Goal: Find contact information: Find contact information

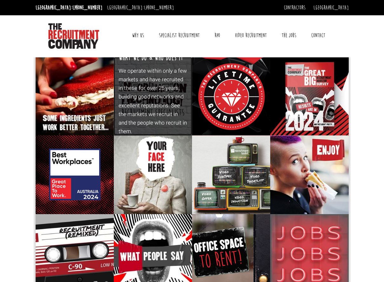
click at [143, 76] on p "We operate within only a few markets and have recruited in these for over 25 ye…" at bounding box center [153, 100] width 69 height 69
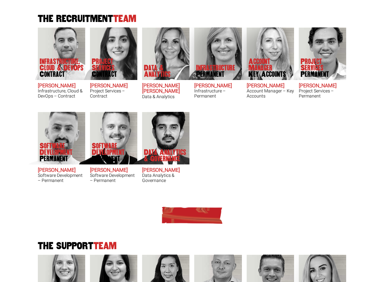
scroll to position [201, 0]
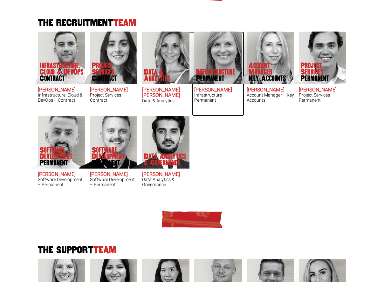
click at [227, 38] on img at bounding box center [211, 57] width 61 height 52
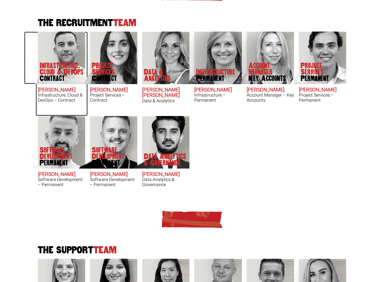
click at [69, 52] on img at bounding box center [54, 57] width 61 height 52
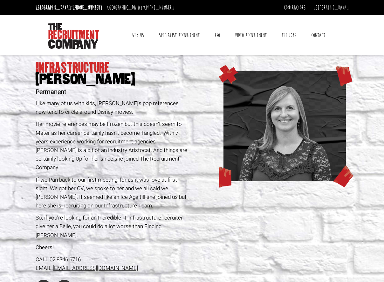
drag, startPoint x: 150, startPoint y: 250, endPoint x: 54, endPoint y: 252, distance: 96.1
click at [54, 263] on div "EMAIL: amandae@therecruitmentcompany.com" at bounding box center [113, 267] width 154 height 9
copy link "amandae@therecruitmentcompany.com"
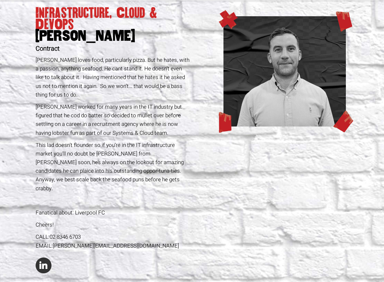
scroll to position [55, 0]
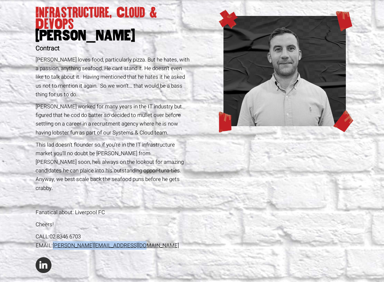
drag, startPoint x: 157, startPoint y: 236, endPoint x: 54, endPoint y: 238, distance: 102.8
click at [54, 241] on div "EMAIL: [PERSON_NAME][EMAIL_ADDRESS][DOMAIN_NAME]" at bounding box center [113, 245] width 154 height 9
copy link "[PERSON_NAME][EMAIL_ADDRESS][DOMAIN_NAME]"
